Goal: Transaction & Acquisition: Purchase product/service

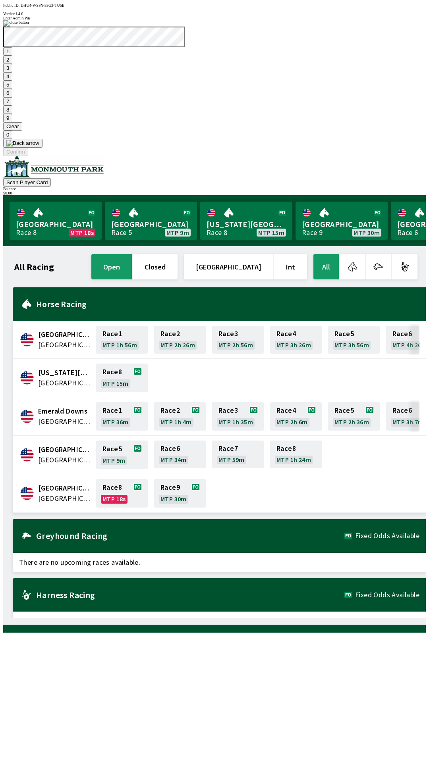
click at [12, 56] on button "1" at bounding box center [7, 51] width 9 height 8
click at [12, 122] on button "9" at bounding box center [7, 118] width 9 height 8
click at [12, 106] on button "7" at bounding box center [7, 101] width 9 height 8
click at [12, 72] on button "3" at bounding box center [7, 68] width 9 height 8
click at [28, 156] on button "Confirm" at bounding box center [15, 152] width 25 height 8
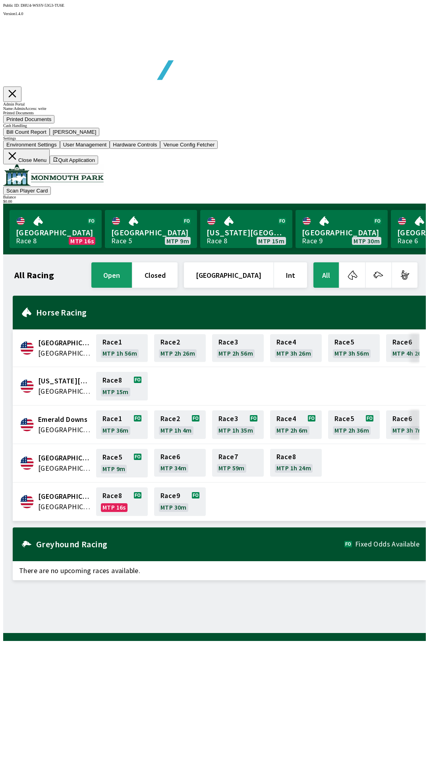
click at [50, 136] on button "Bill Count Report" at bounding box center [26, 132] width 46 height 8
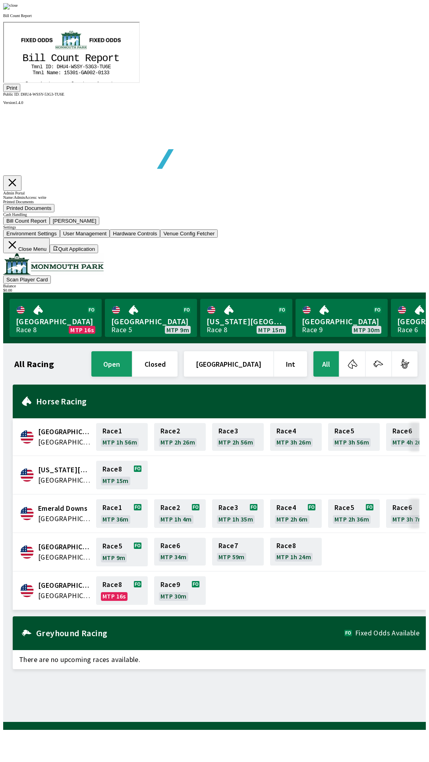
click at [18, 10] on img at bounding box center [10, 6] width 15 height 6
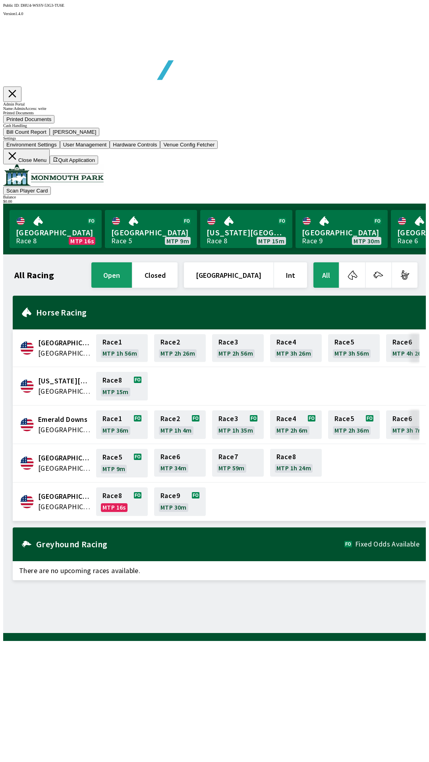
click at [54, 123] on button "Printed Documents" at bounding box center [28, 119] width 51 height 8
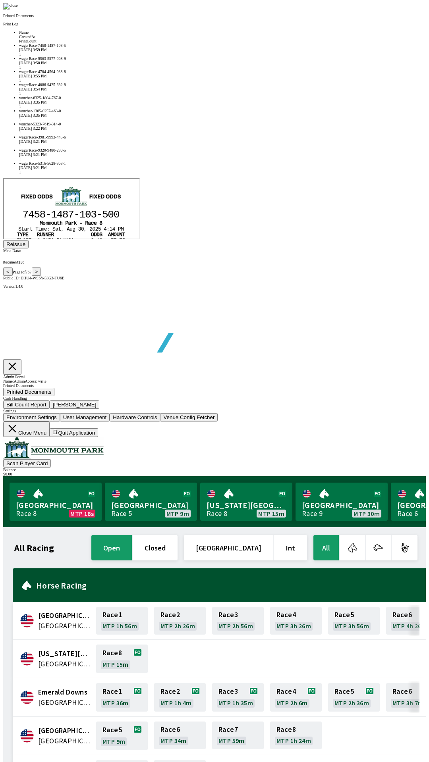
click at [126, 100] on div "voucher-6325-1804-767-0" at bounding box center [222, 98] width 406 height 4
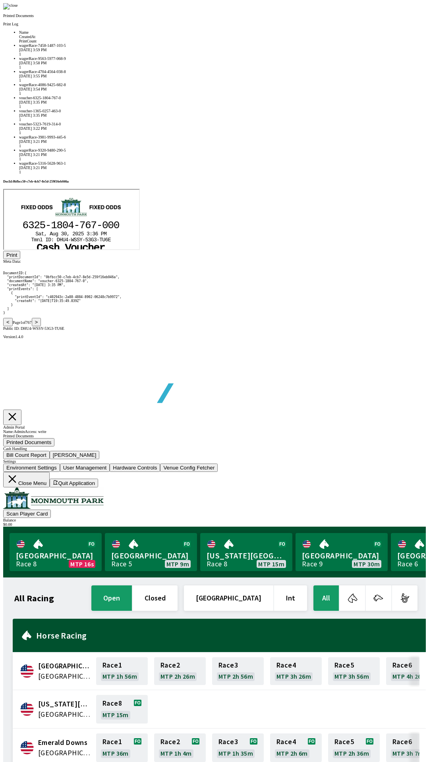
click at [123, 113] on div "voucher-1365-0257-463-0" at bounding box center [222, 111] width 406 height 4
click at [124, 126] on div "voucher-5323-7619-314-0" at bounding box center [222, 124] width 406 height 4
click at [129, 48] on div "wagerRace-7458-1487-103-5" at bounding box center [222, 45] width 406 height 4
click at [29, 259] on button "Reissue" at bounding box center [15, 255] width 25 height 8
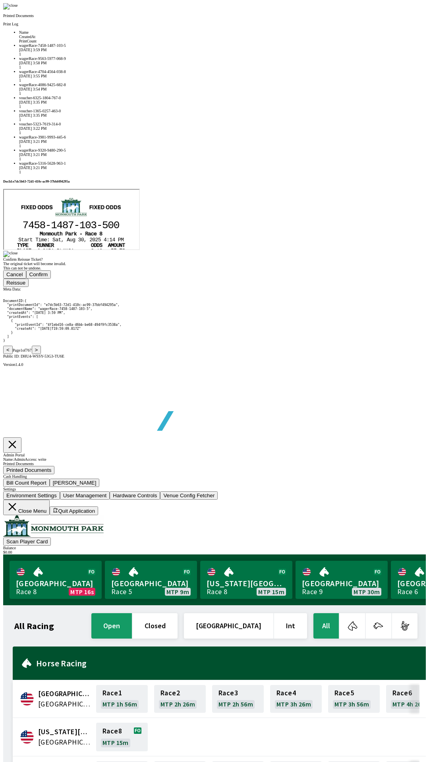
click at [51, 279] on button "Confirm" at bounding box center [38, 274] width 25 height 8
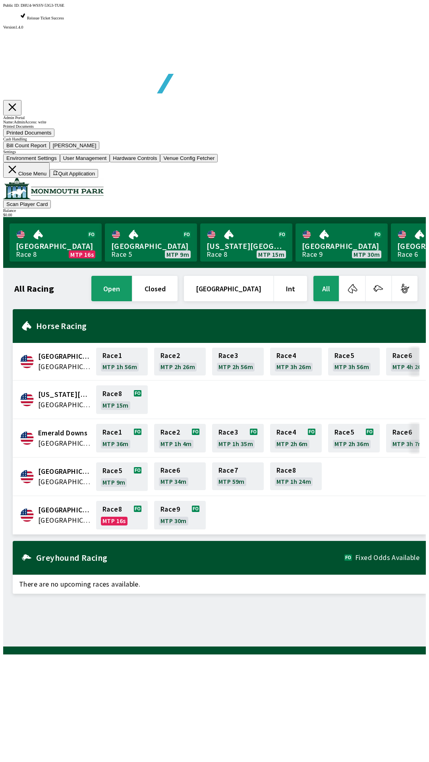
click at [15, 150] on div "Cash Handling Bill Count Report [PERSON_NAME]" at bounding box center [214, 143] width 422 height 13
click at [50, 178] on button "Close Menu" at bounding box center [26, 169] width 46 height 15
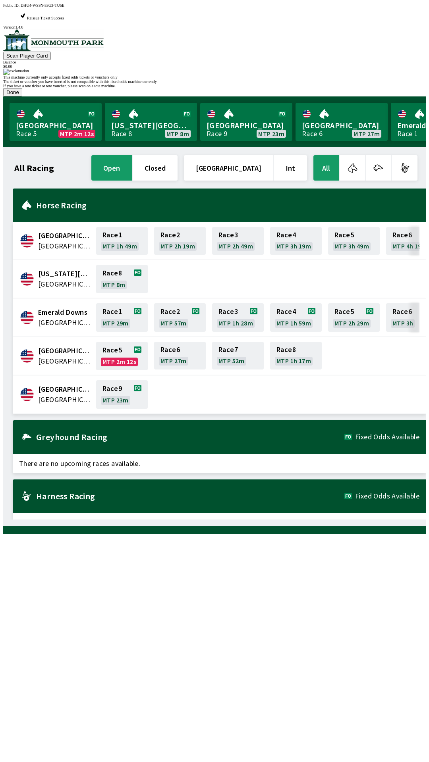
click at [22, 96] on button "Done" at bounding box center [12, 92] width 19 height 8
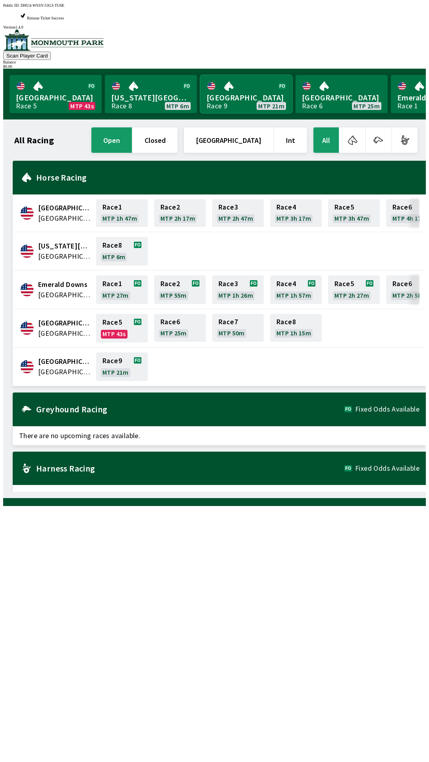
click at [229, 75] on link "[GEOGRAPHIC_DATA] Race 9 MTP 21m" at bounding box center [246, 94] width 92 height 38
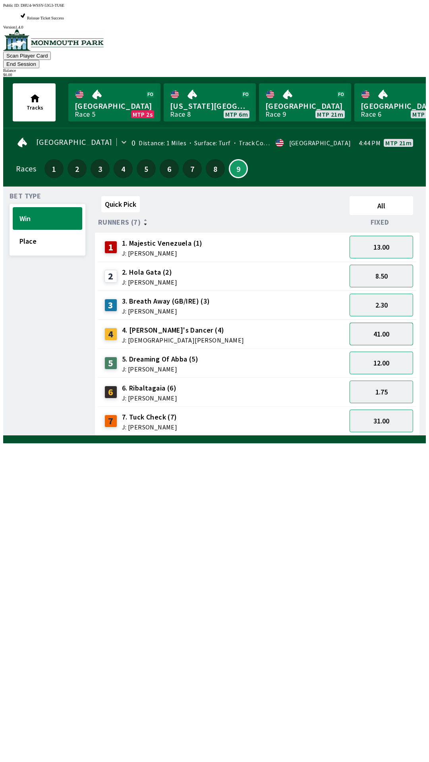
click at [387, 323] on button "41.00" at bounding box center [381, 334] width 64 height 23
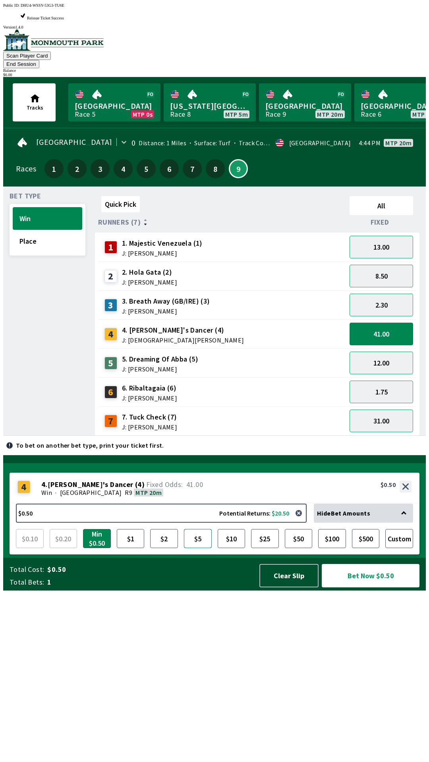
click at [197, 548] on button "$5" at bounding box center [198, 538] width 28 height 19
click at [131, 548] on button "$1" at bounding box center [131, 538] width 28 height 19
click at [361, 588] on button "Bet Now $1.00" at bounding box center [371, 575] width 98 height 23
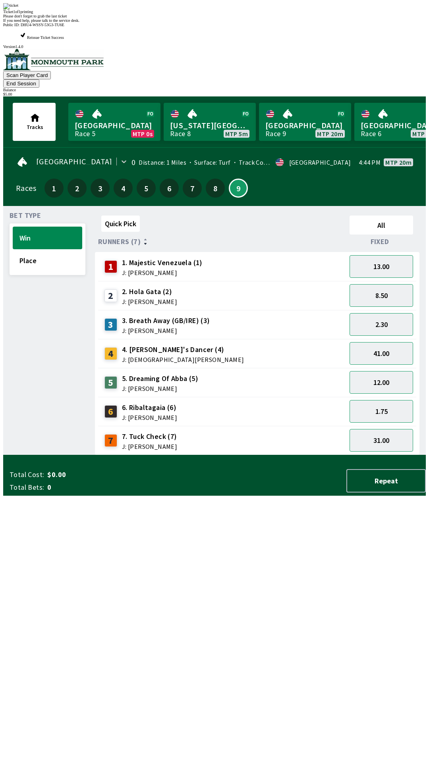
click at [313, 455] on div "Quick Pick All Runners (7) Fixed 1 1. Majestic Venezuela (1) J: [PERSON_NAME] 1…" at bounding box center [260, 333] width 331 height 243
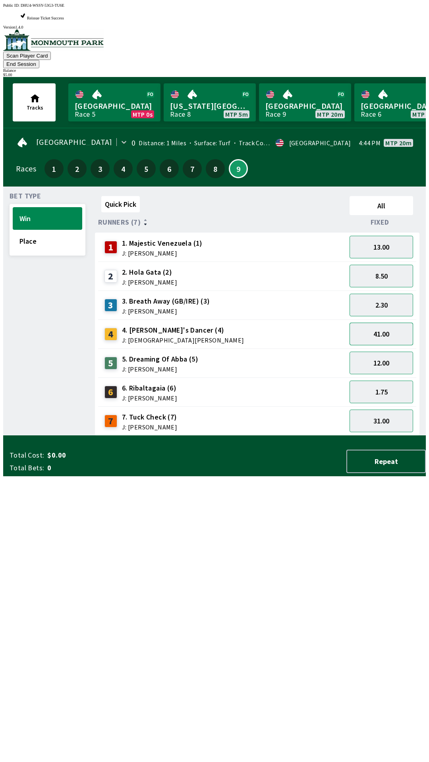
click at [387, 323] on button "41.00" at bounding box center [381, 334] width 64 height 23
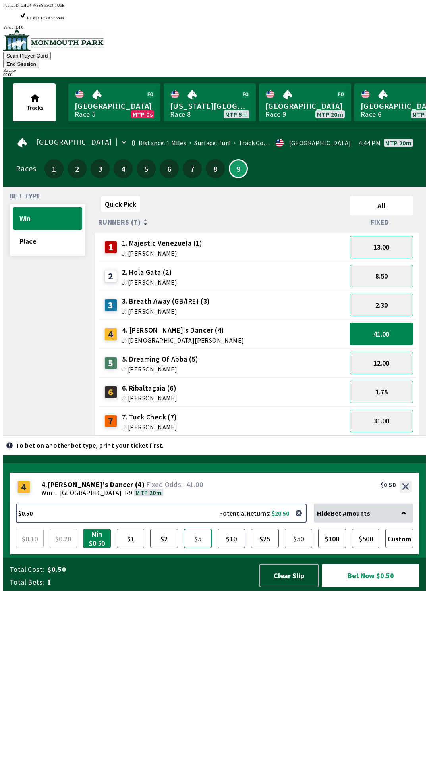
click at [202, 548] on button "$5" at bounding box center [198, 538] width 28 height 19
click at [371, 588] on button "Bet Now $5.00" at bounding box center [371, 575] width 98 height 23
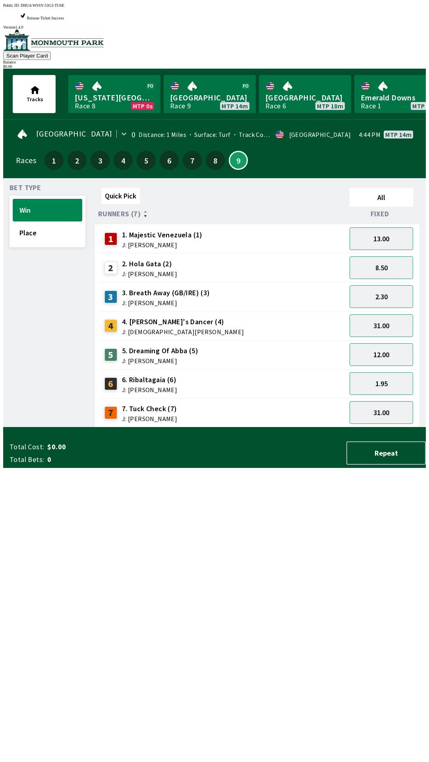
click at [235, 428] on div "Quick Pick All Runners (7) Fixed 1 1. Majestic Venezuela (1) J: [PERSON_NAME] 1…" at bounding box center [260, 306] width 331 height 243
click at [174, 403] on div "7 7. Tuck Check (7) J: [PERSON_NAME]" at bounding box center [139, 413] width 77 height 20
click at [163, 387] on span "J: [PERSON_NAME]" at bounding box center [149, 390] width 55 height 6
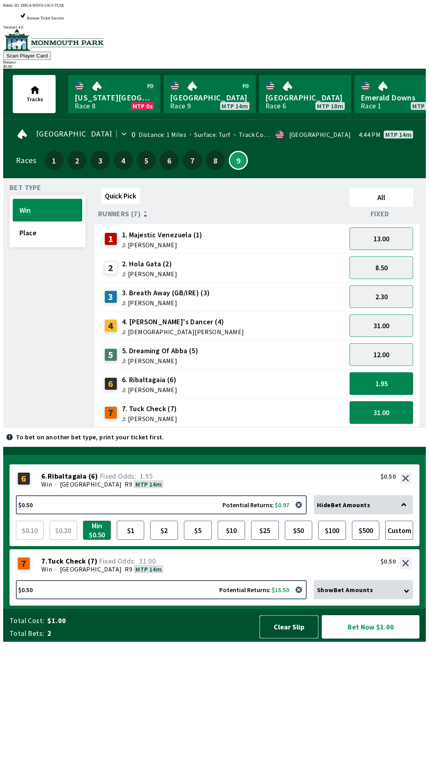
click at [281, 639] on button "Clear Slip" at bounding box center [288, 626] width 59 height 23
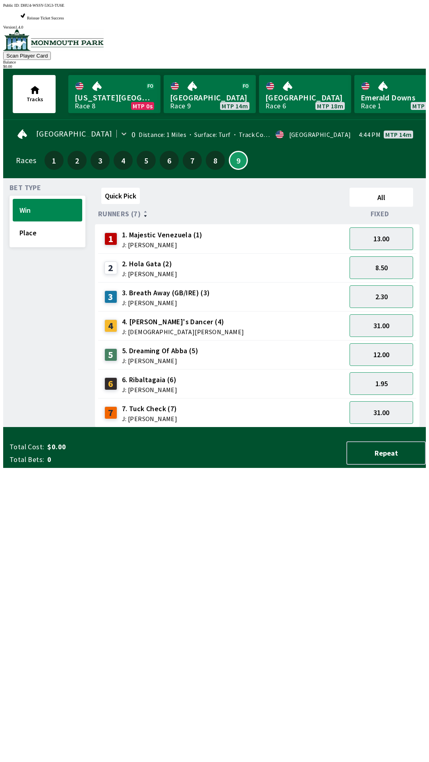
click at [284, 465] on div "Total Cost: $0.00 Total Bets: 0 Repeat" at bounding box center [218, 452] width 416 height 23
click at [278, 465] on div "Total Cost: $0.00 Total Bets: 0 Repeat" at bounding box center [218, 452] width 416 height 23
click at [197, 75] on link "[GEOGRAPHIC_DATA] Race 9 MTP 14m" at bounding box center [210, 94] width 92 height 38
click at [44, 222] on button "Place" at bounding box center [47, 233] width 69 height 23
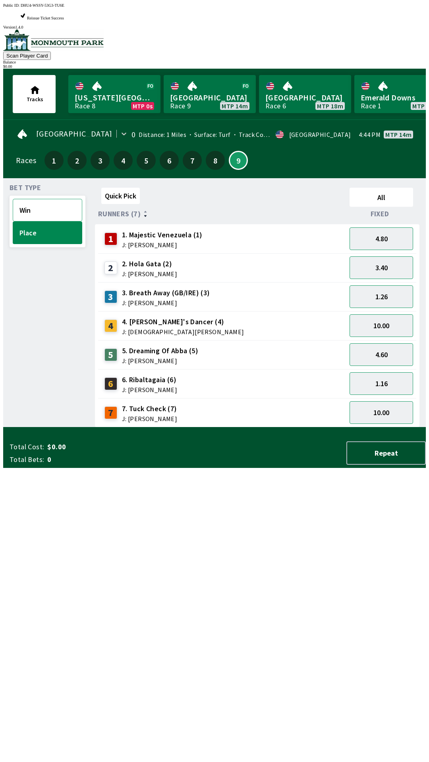
click at [35, 199] on button "Win" at bounding box center [47, 210] width 69 height 23
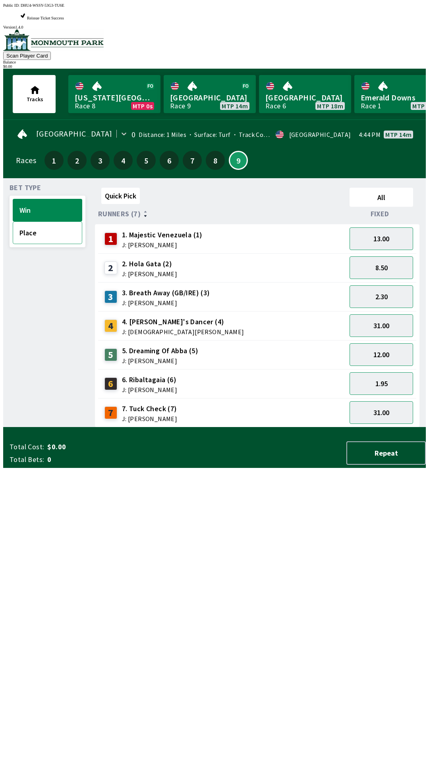
click at [49, 222] on button "Place" at bounding box center [47, 233] width 69 height 23
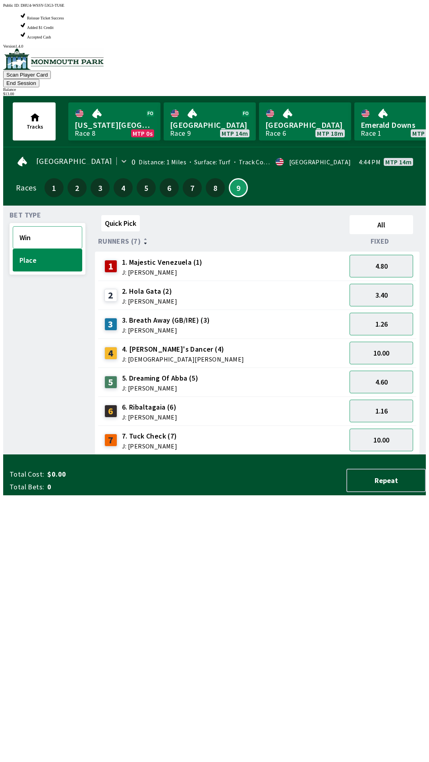
click at [23, 226] on button "Win" at bounding box center [47, 237] width 69 height 23
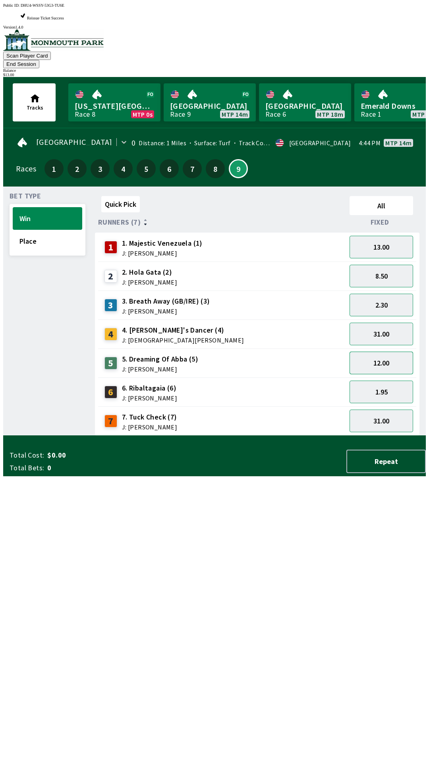
click at [379, 352] on button "12.00" at bounding box center [381, 363] width 64 height 23
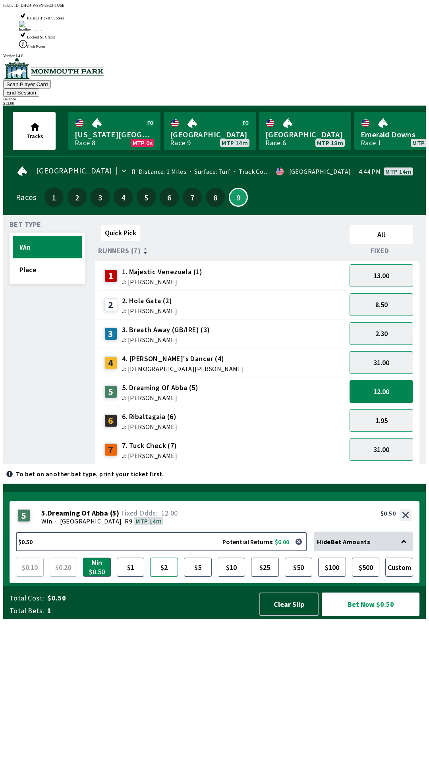
click at [154, 577] on button "$2" at bounding box center [164, 567] width 28 height 19
click at [356, 616] on button "Bet Now $2.00" at bounding box center [371, 604] width 98 height 23
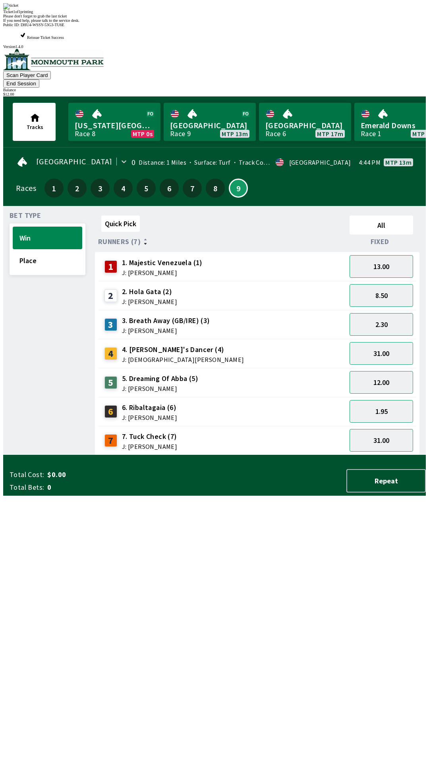
click at [211, 18] on div "Please don't forget to grab the last ticket" at bounding box center [214, 16] width 422 height 4
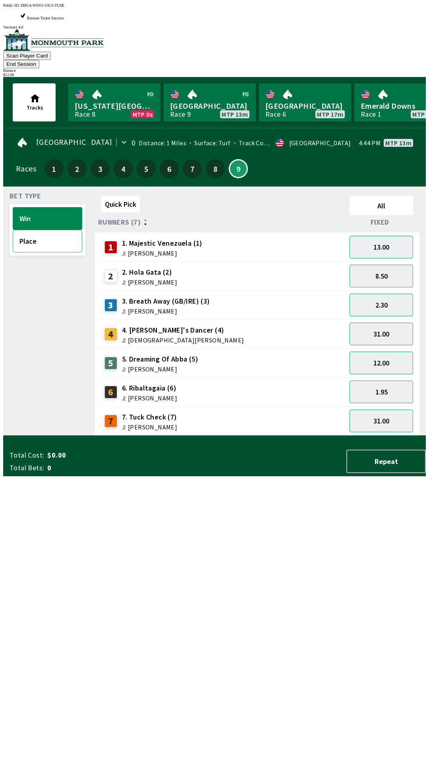
click at [39, 230] on button "Place" at bounding box center [47, 241] width 69 height 23
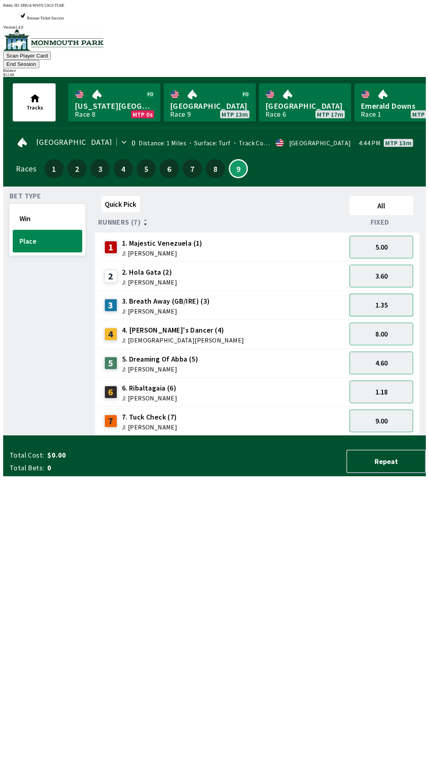
click at [384, 294] on button "1.35" at bounding box center [381, 305] width 64 height 23
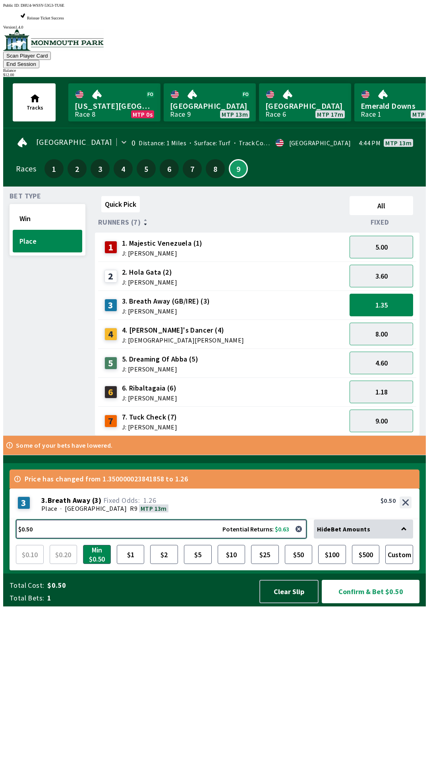
click at [81, 539] on button "$0.50 Potential Returns: $0.63" at bounding box center [161, 529] width 291 height 19
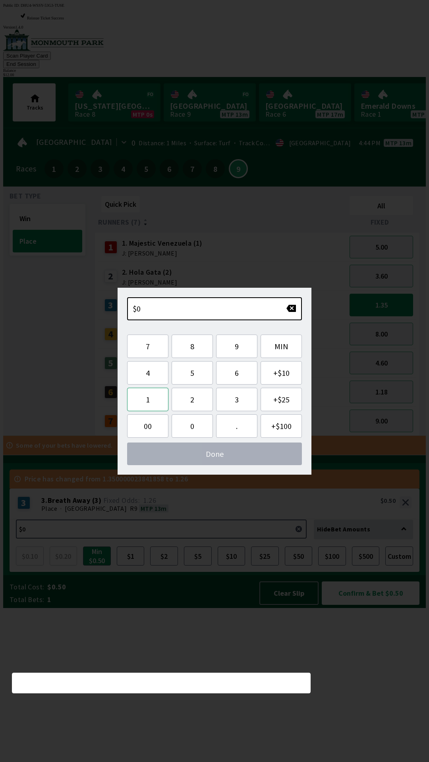
click at [140, 401] on button "1" at bounding box center [147, 399] width 41 height 23
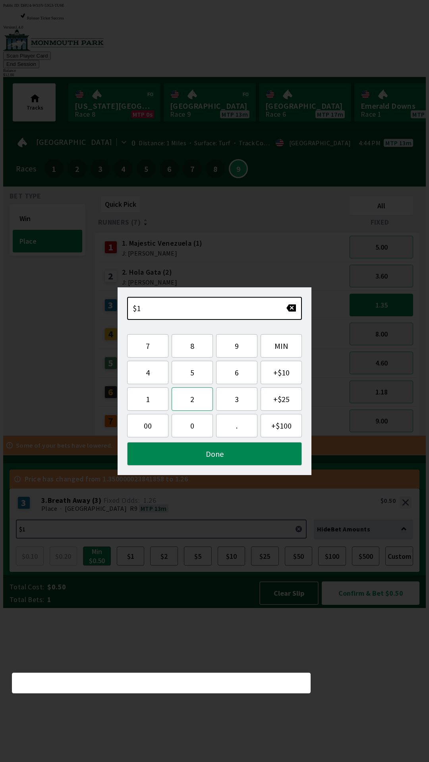
click at [190, 401] on button "2" at bounding box center [191, 398] width 41 height 23
click at [199, 464] on button "Done" at bounding box center [214, 453] width 175 height 23
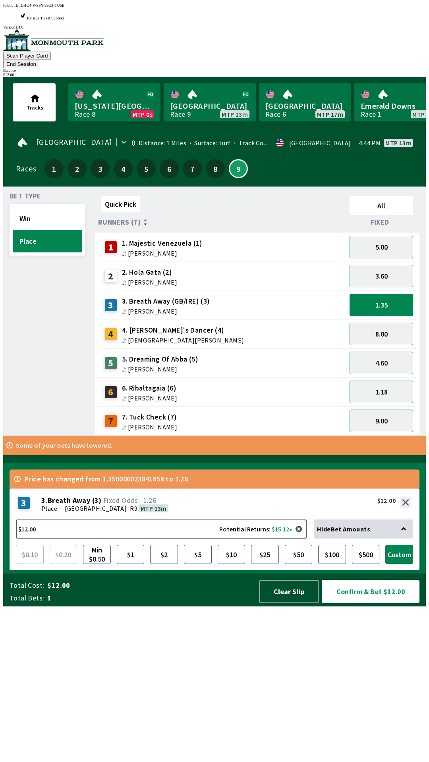
click at [365, 603] on button "Confirm & Bet $12.00" at bounding box center [371, 591] width 98 height 23
